Goal: Task Accomplishment & Management: Use online tool/utility

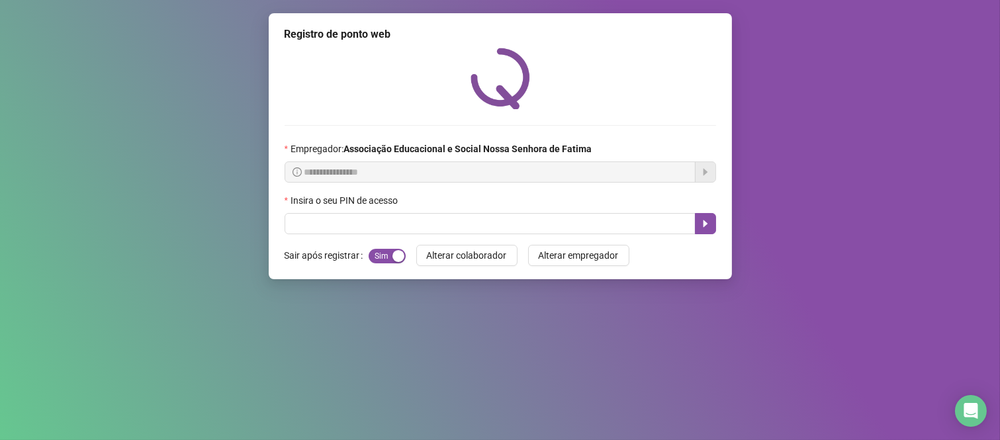
click at [433, 205] on div "Insira o seu PIN de acesso" at bounding box center [499, 203] width 431 height 20
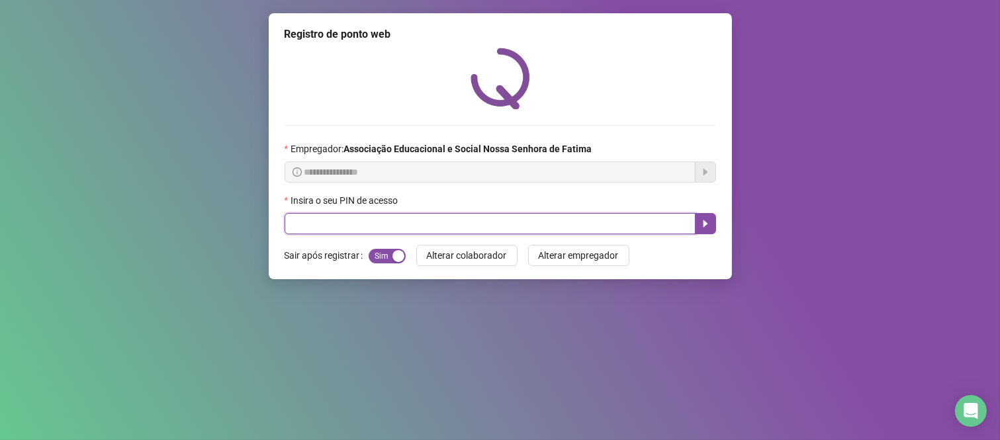
click at [433, 223] on input "text" at bounding box center [489, 223] width 411 height 21
type input "****"
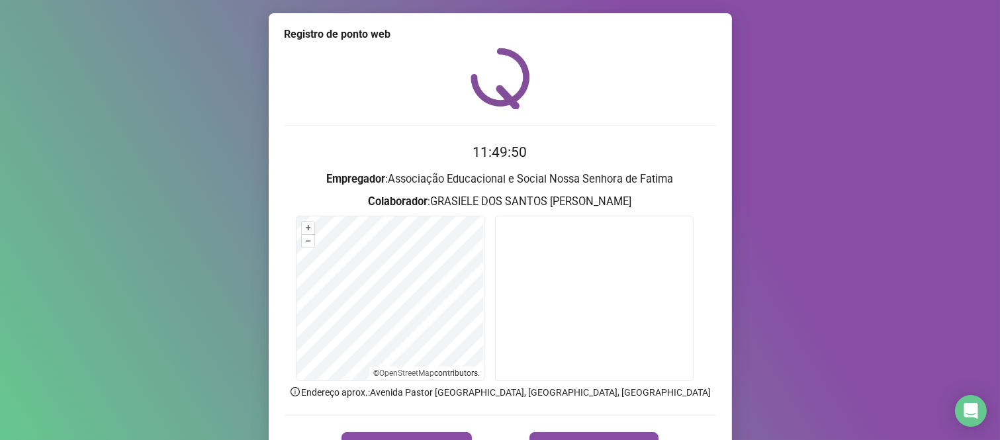
scroll to position [73, 0]
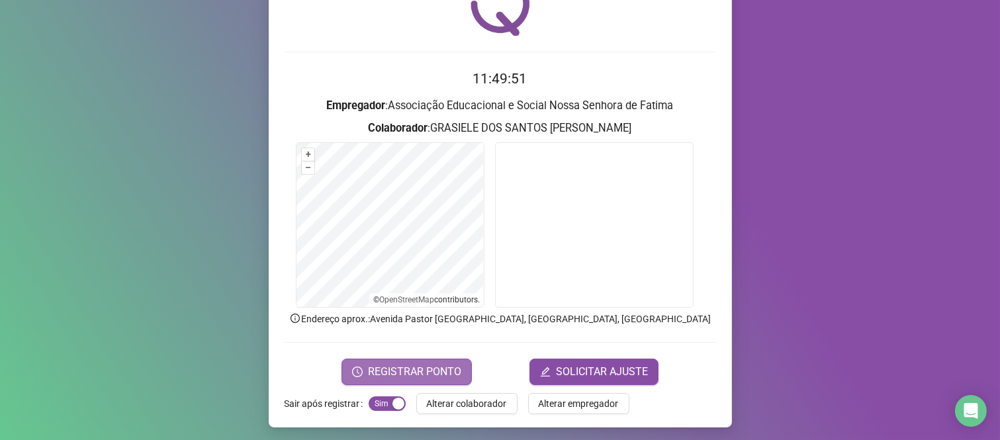
click at [433, 361] on button "REGISTRAR PONTO" at bounding box center [406, 372] width 130 height 26
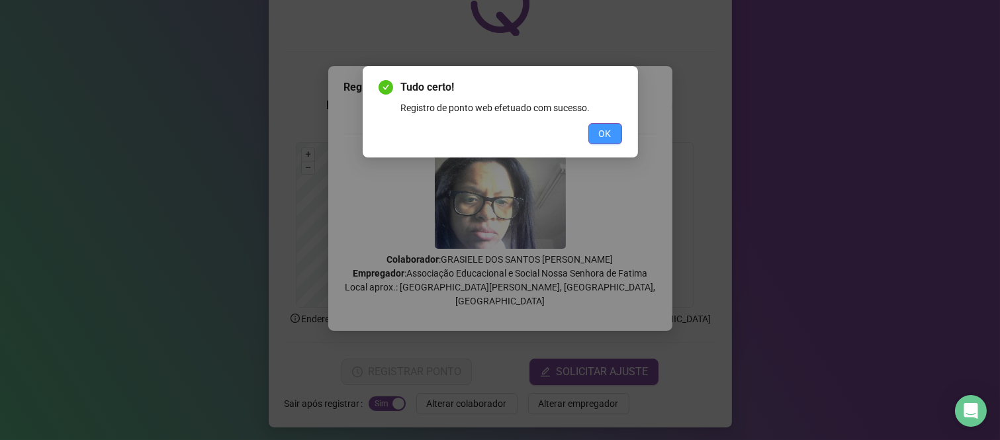
click at [596, 126] on button "OK" at bounding box center [605, 133] width 34 height 21
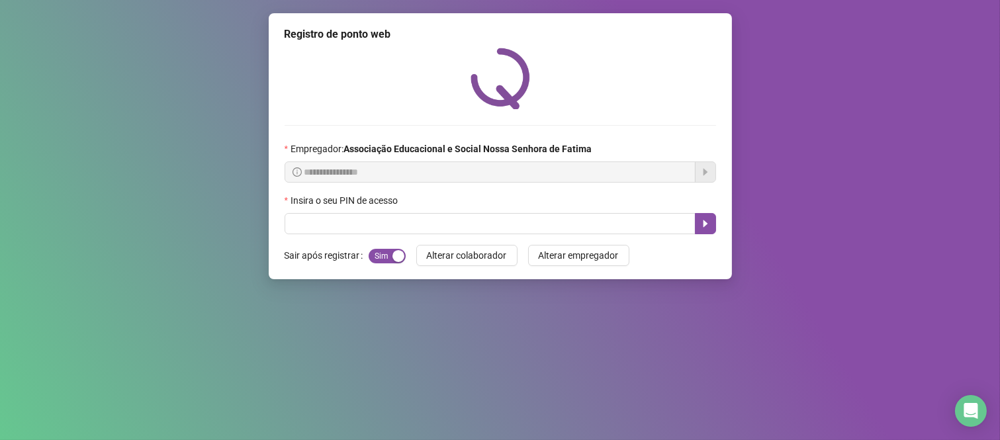
scroll to position [0, 0]
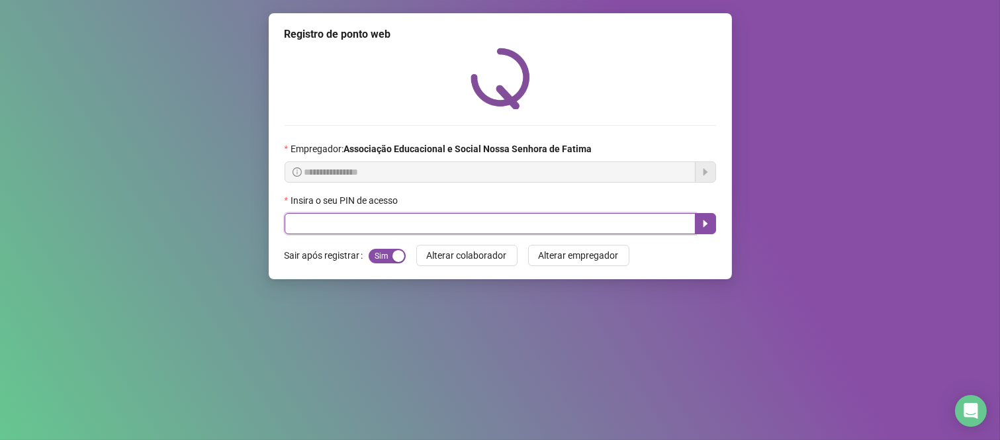
click at [548, 230] on input "text" at bounding box center [489, 223] width 411 height 21
type input "***"
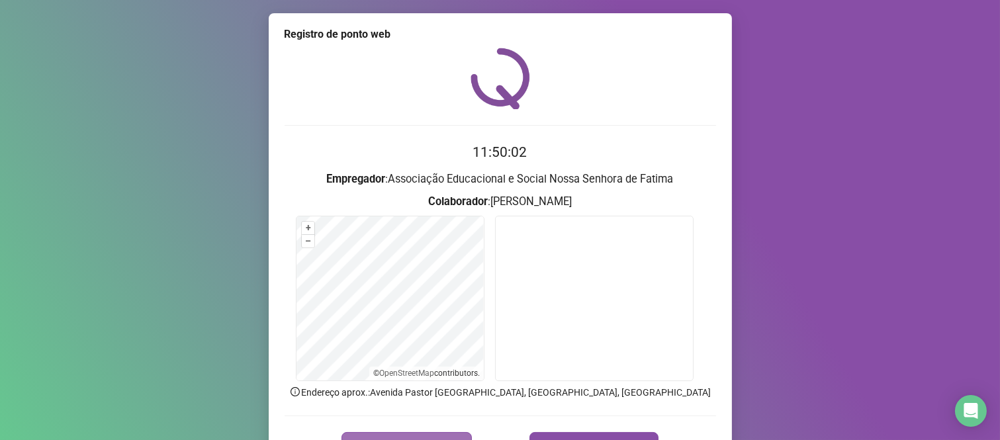
click at [434, 432] on button "REGISTRAR PONTO" at bounding box center [406, 445] width 130 height 26
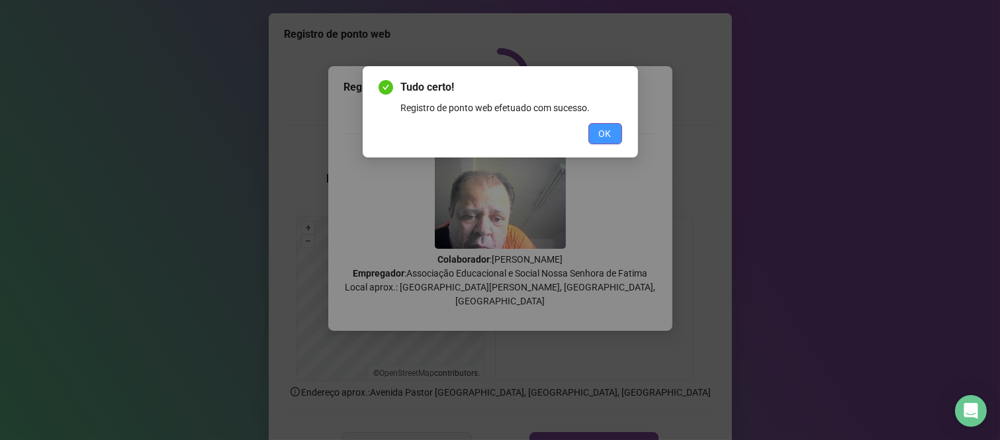
click at [605, 137] on span "OK" at bounding box center [605, 133] width 13 height 15
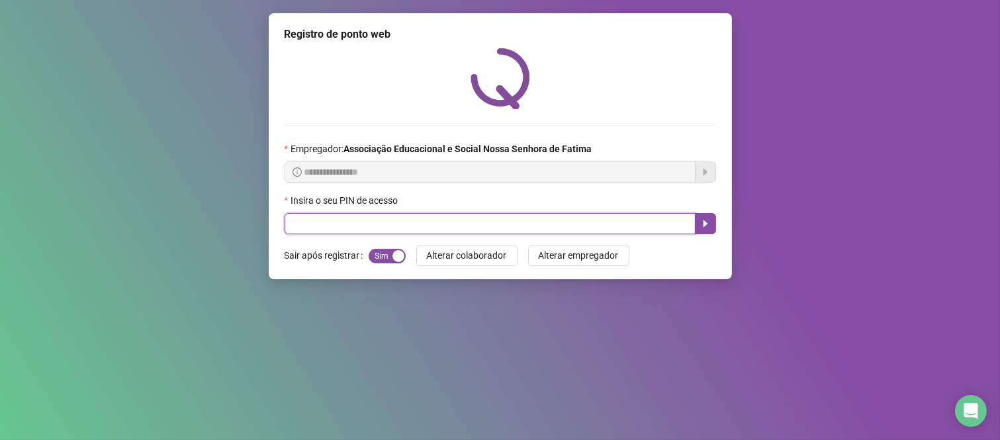
click at [569, 225] on input "text" at bounding box center [489, 223] width 411 height 21
type input "****"
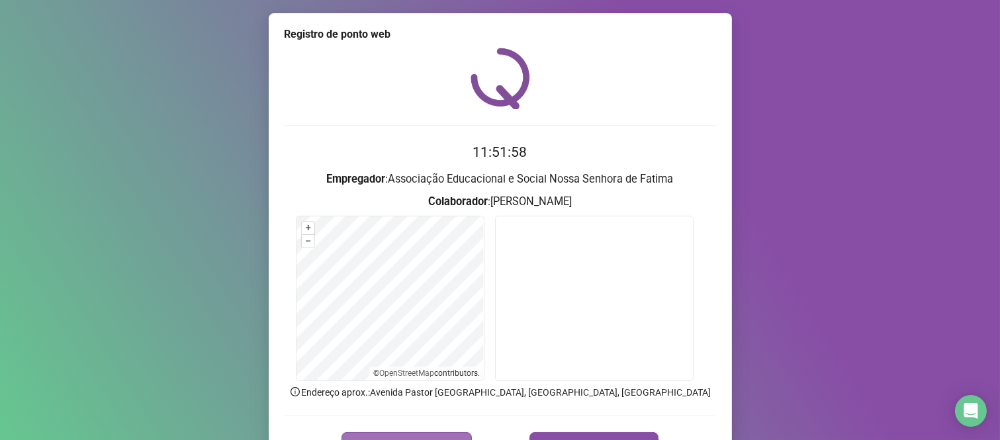
click at [439, 432] on button "REGISTRAR PONTO" at bounding box center [406, 445] width 130 height 26
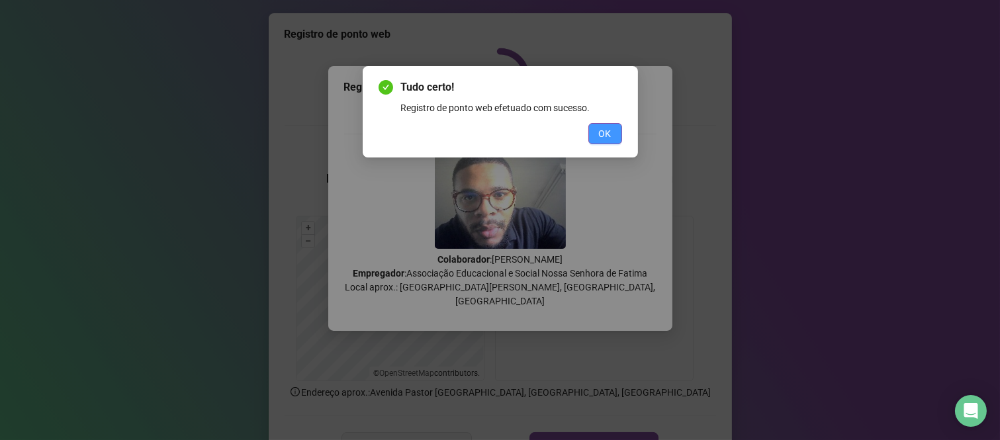
click at [609, 134] on span "OK" at bounding box center [605, 133] width 13 height 15
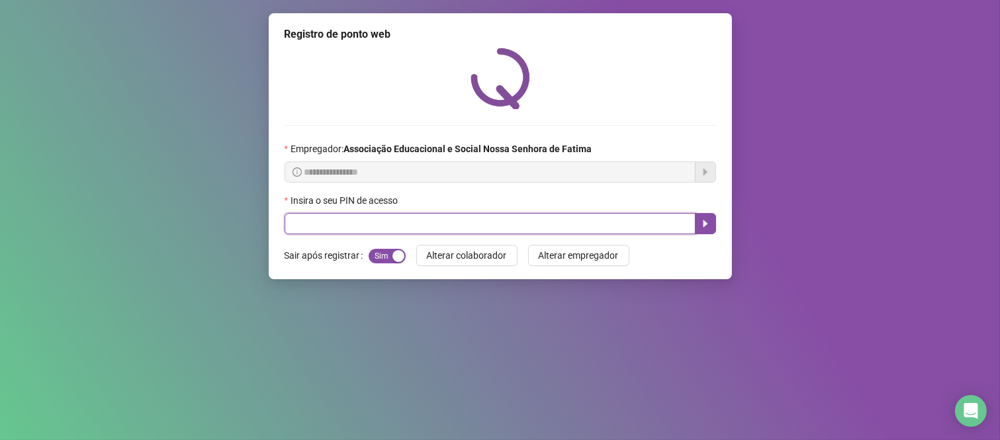
click at [333, 229] on input "text" at bounding box center [489, 223] width 411 height 21
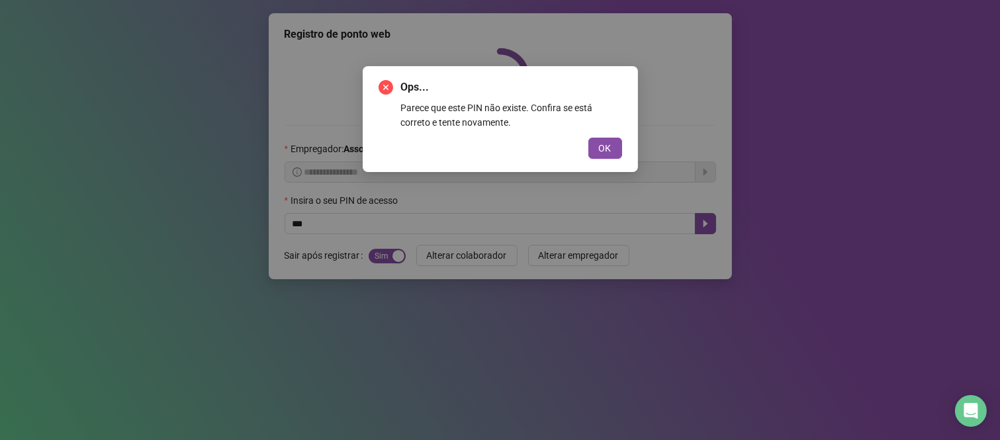
click at [380, 226] on div "Ops... Parece que este PIN não existe. Confira se está correto e tente novament…" at bounding box center [500, 220] width 1000 height 440
click at [607, 159] on div "Ops... Parece que este PIN não existe. Confira se está correto e tente novament…" at bounding box center [500, 119] width 275 height 106
click at [613, 147] on button "OK" at bounding box center [605, 148] width 34 height 21
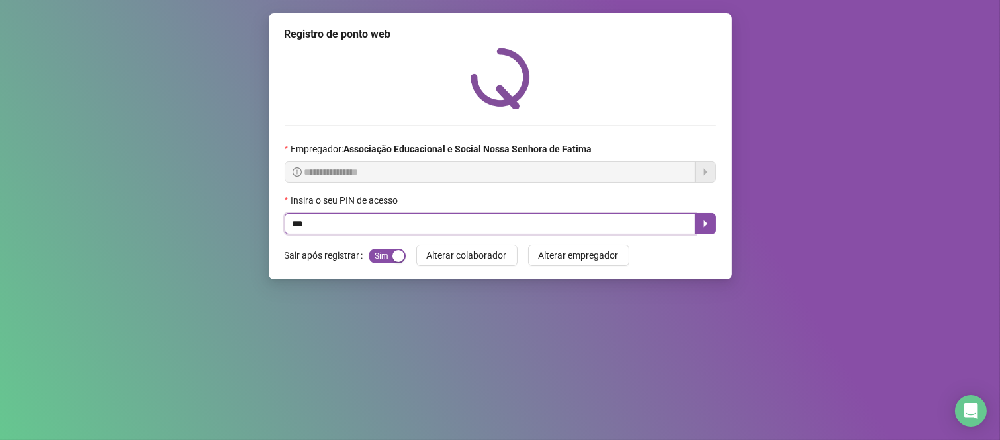
click at [376, 227] on input "***" at bounding box center [489, 223] width 411 height 21
type input "*"
type input "***"
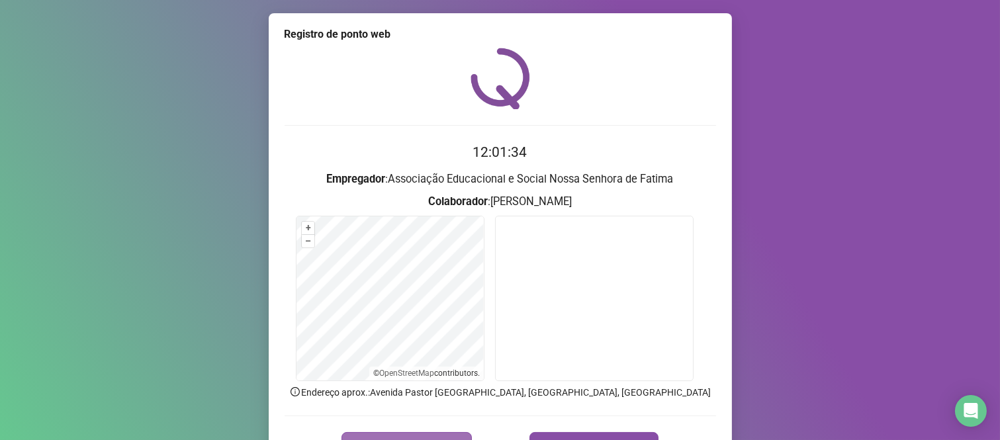
click at [437, 435] on button "REGISTRAR PONTO" at bounding box center [406, 445] width 130 height 26
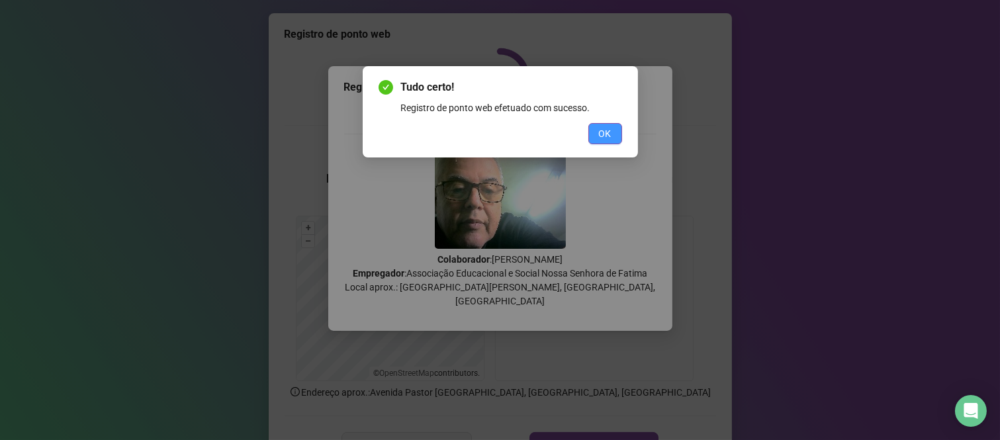
click at [602, 140] on span "OK" at bounding box center [605, 133] width 13 height 15
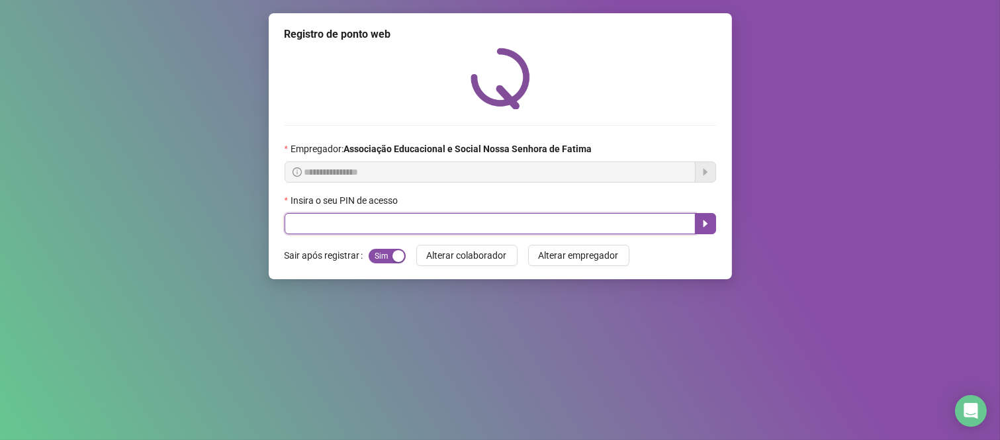
click at [433, 224] on input "text" at bounding box center [489, 223] width 411 height 21
type input "****"
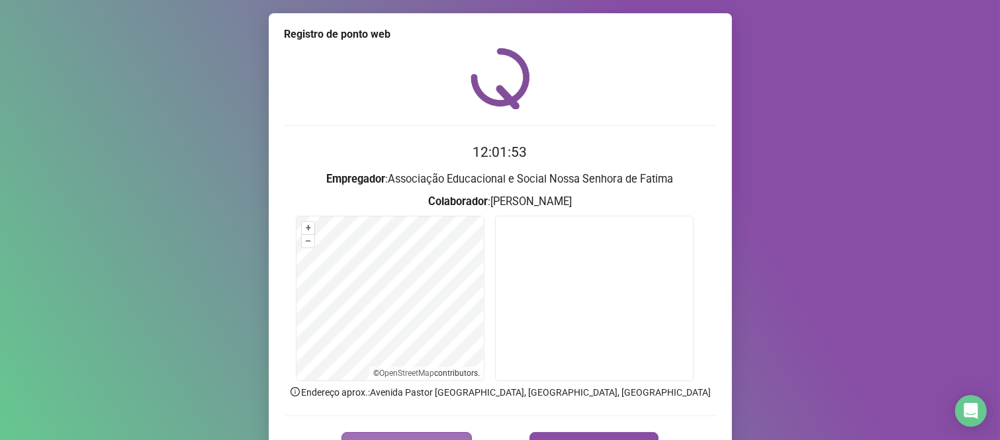
click at [446, 438] on span "REGISTRAR PONTO" at bounding box center [414, 445] width 93 height 16
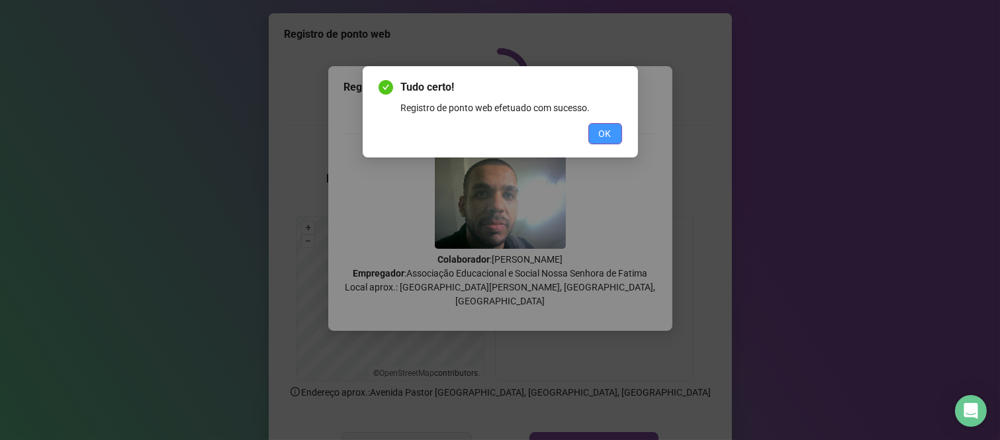
click at [613, 134] on button "OK" at bounding box center [605, 133] width 34 height 21
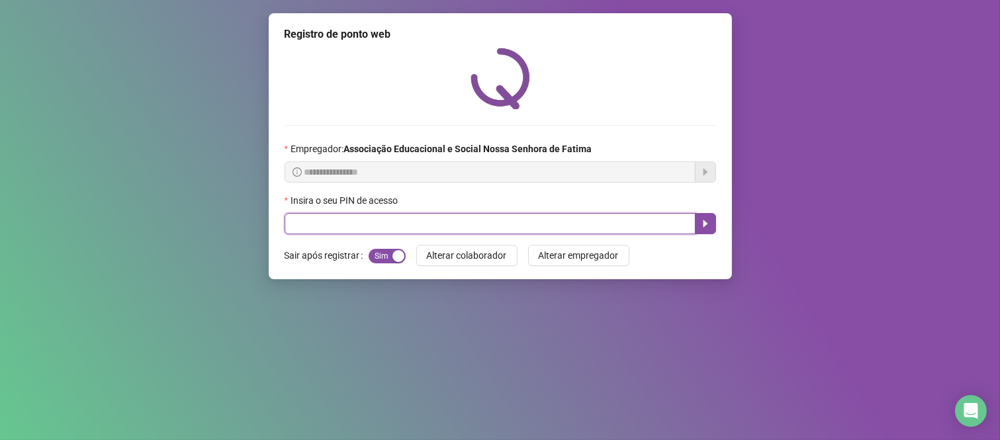
click at [423, 232] on input "text" at bounding box center [489, 223] width 411 height 21
type input "***"
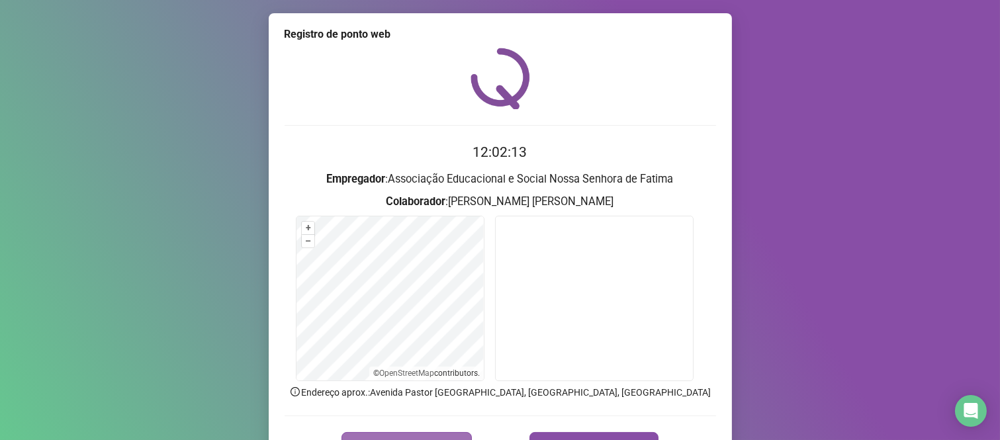
click at [408, 439] on span "REGISTRAR PONTO" at bounding box center [414, 445] width 93 height 16
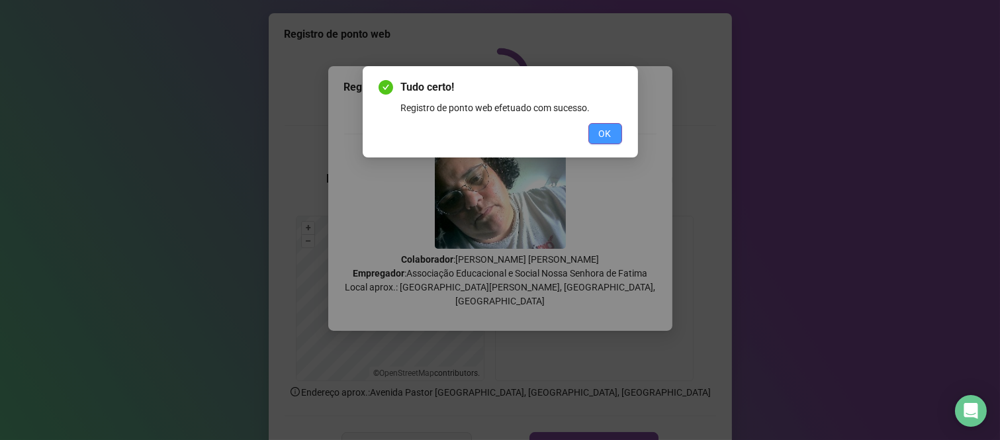
click at [604, 136] on span "OK" at bounding box center [605, 133] width 13 height 15
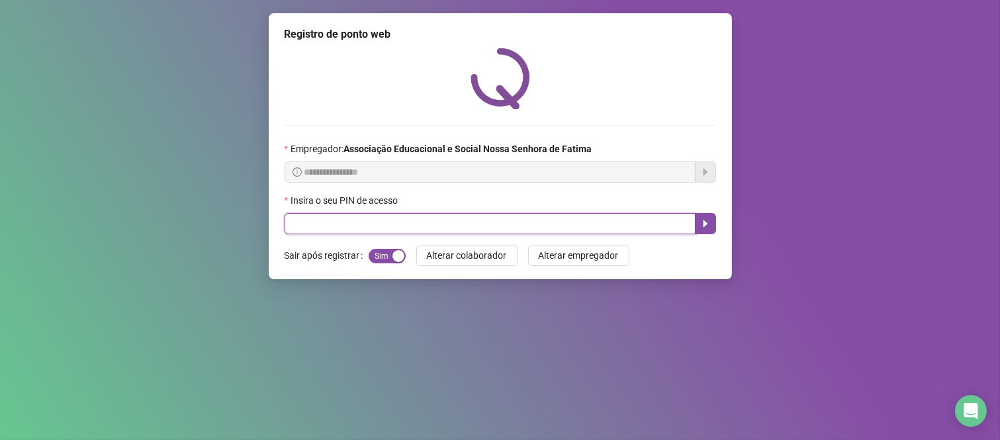
click at [556, 220] on input "text" at bounding box center [489, 223] width 411 height 21
type input "*"
type input "***"
click at [700, 225] on icon "caret-right" at bounding box center [705, 223] width 11 height 11
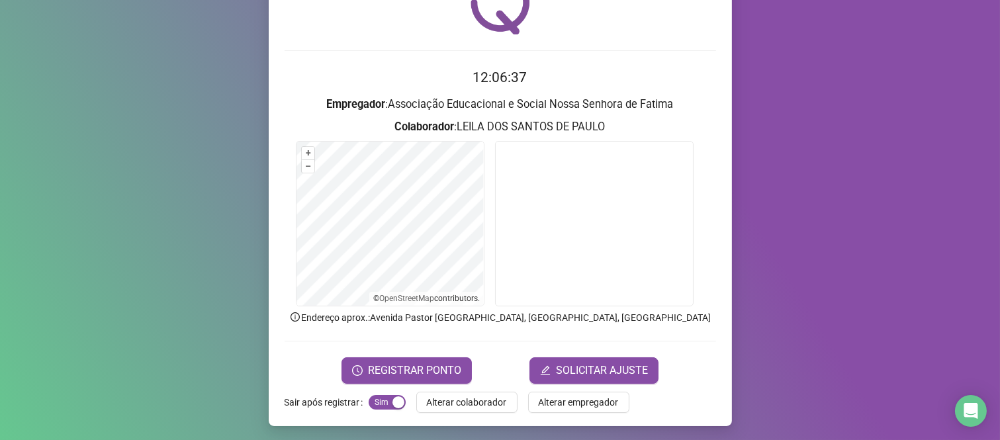
scroll to position [75, 0]
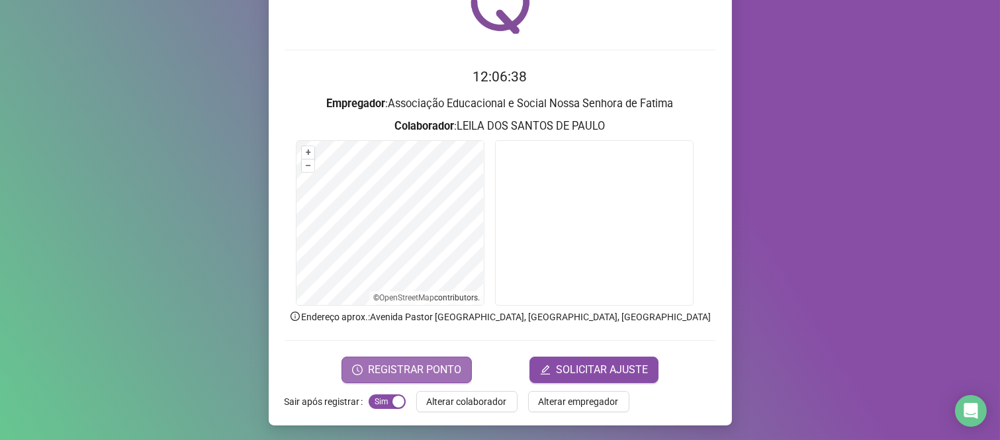
click at [384, 367] on span "REGISTRAR PONTO" at bounding box center [414, 370] width 93 height 16
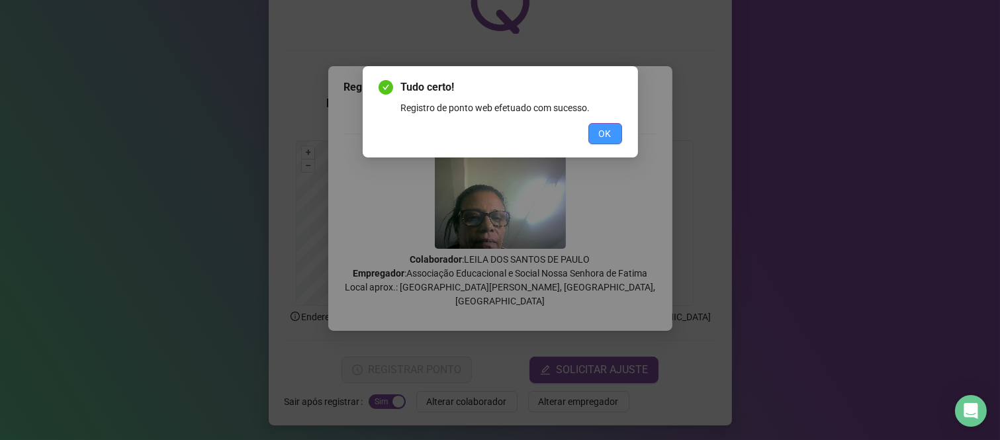
click at [603, 132] on span "OK" at bounding box center [605, 133] width 13 height 15
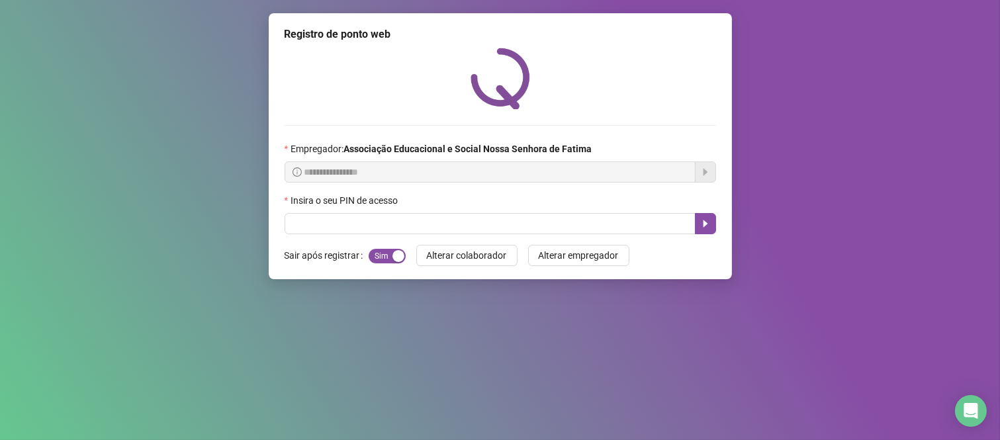
scroll to position [0, 0]
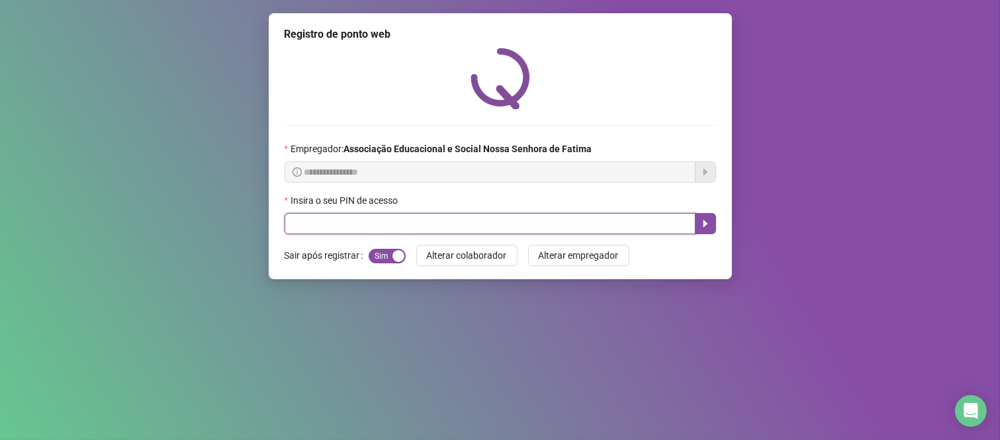
drag, startPoint x: 518, startPoint y: 233, endPoint x: 519, endPoint y: 221, distance: 11.9
click at [517, 234] on input "text" at bounding box center [489, 223] width 411 height 21
type input "****"
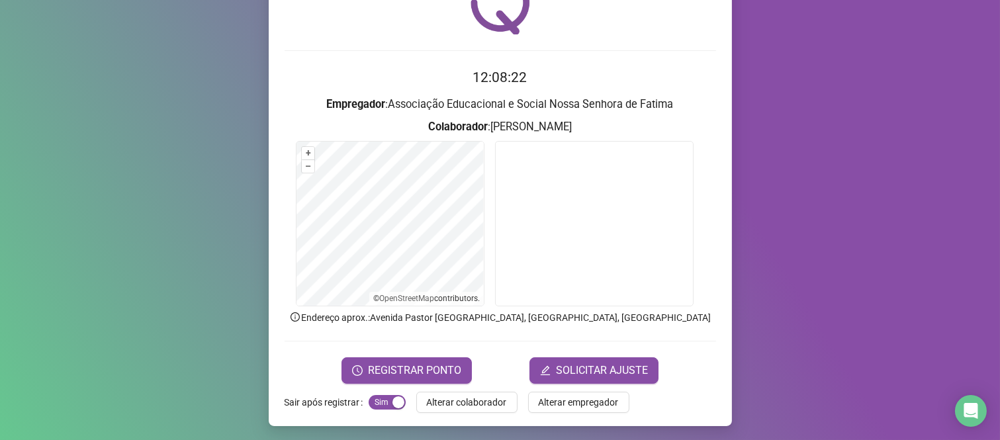
scroll to position [75, 0]
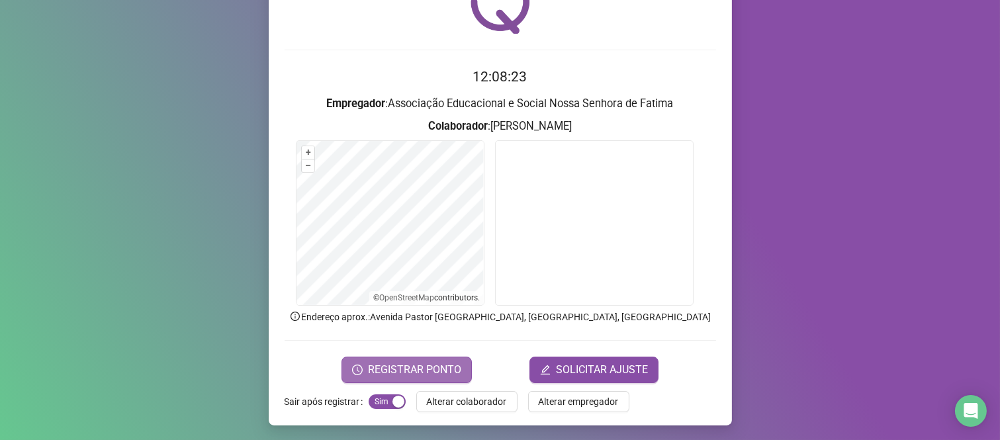
click at [375, 366] on span "REGISTRAR PONTO" at bounding box center [414, 370] width 93 height 16
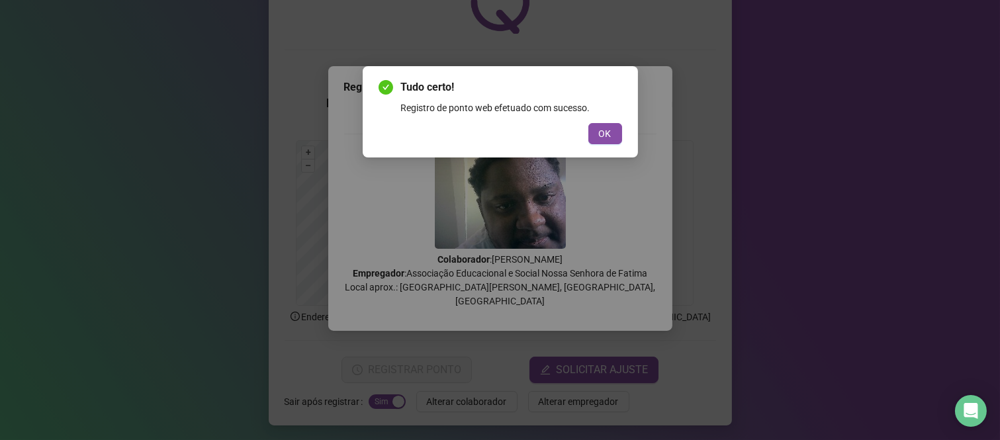
click at [586, 138] on div "OK" at bounding box center [499, 133] width 243 height 21
click at [588, 135] on button "OK" at bounding box center [605, 133] width 34 height 21
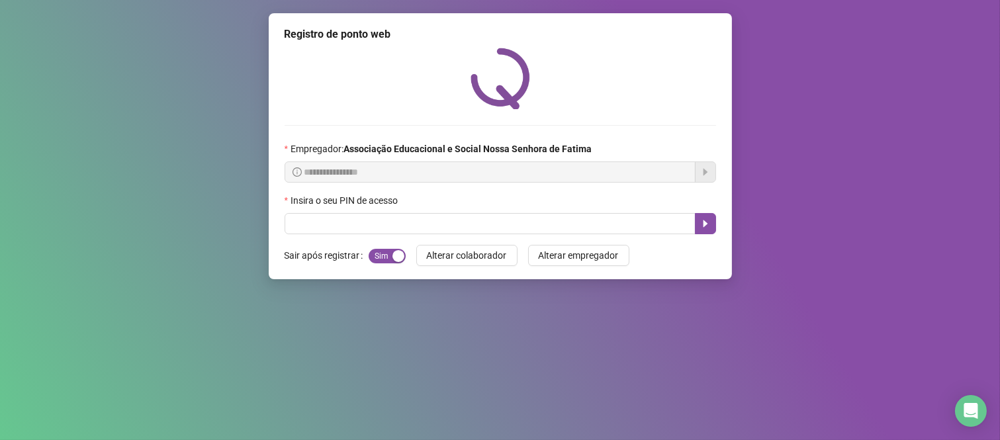
scroll to position [0, 0]
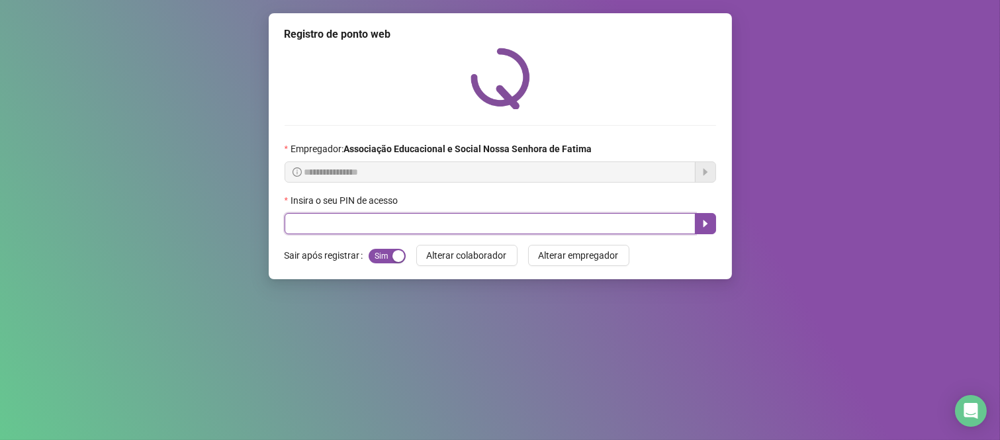
click at [432, 217] on input "text" at bounding box center [489, 223] width 411 height 21
type input "*****"
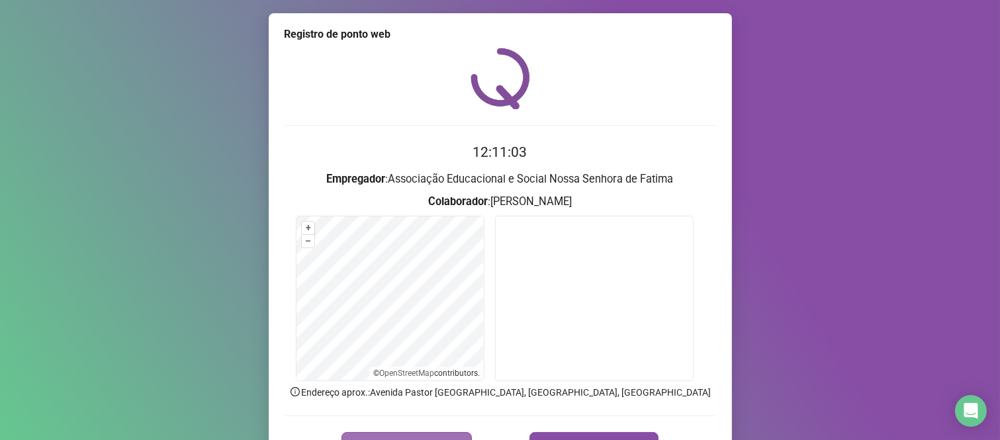
click at [418, 432] on button "REGISTRAR PONTO" at bounding box center [406, 445] width 130 height 26
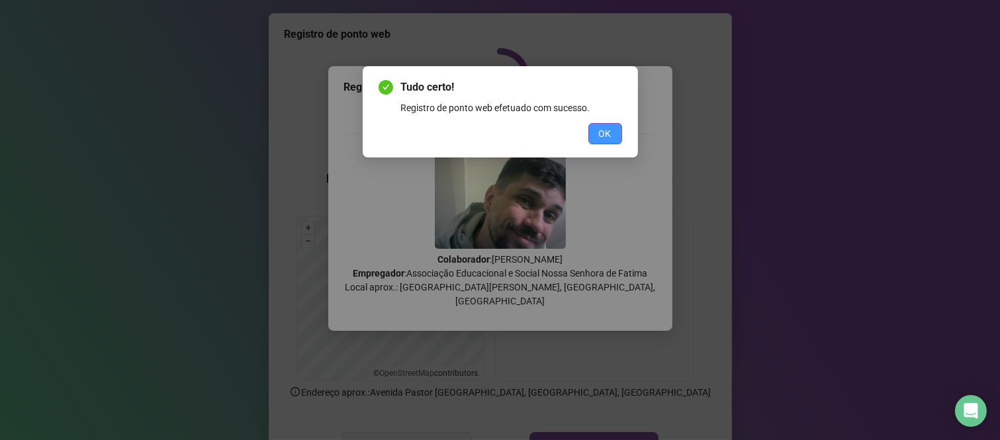
click at [617, 141] on button "OK" at bounding box center [605, 133] width 34 height 21
